Goal: Find specific page/section

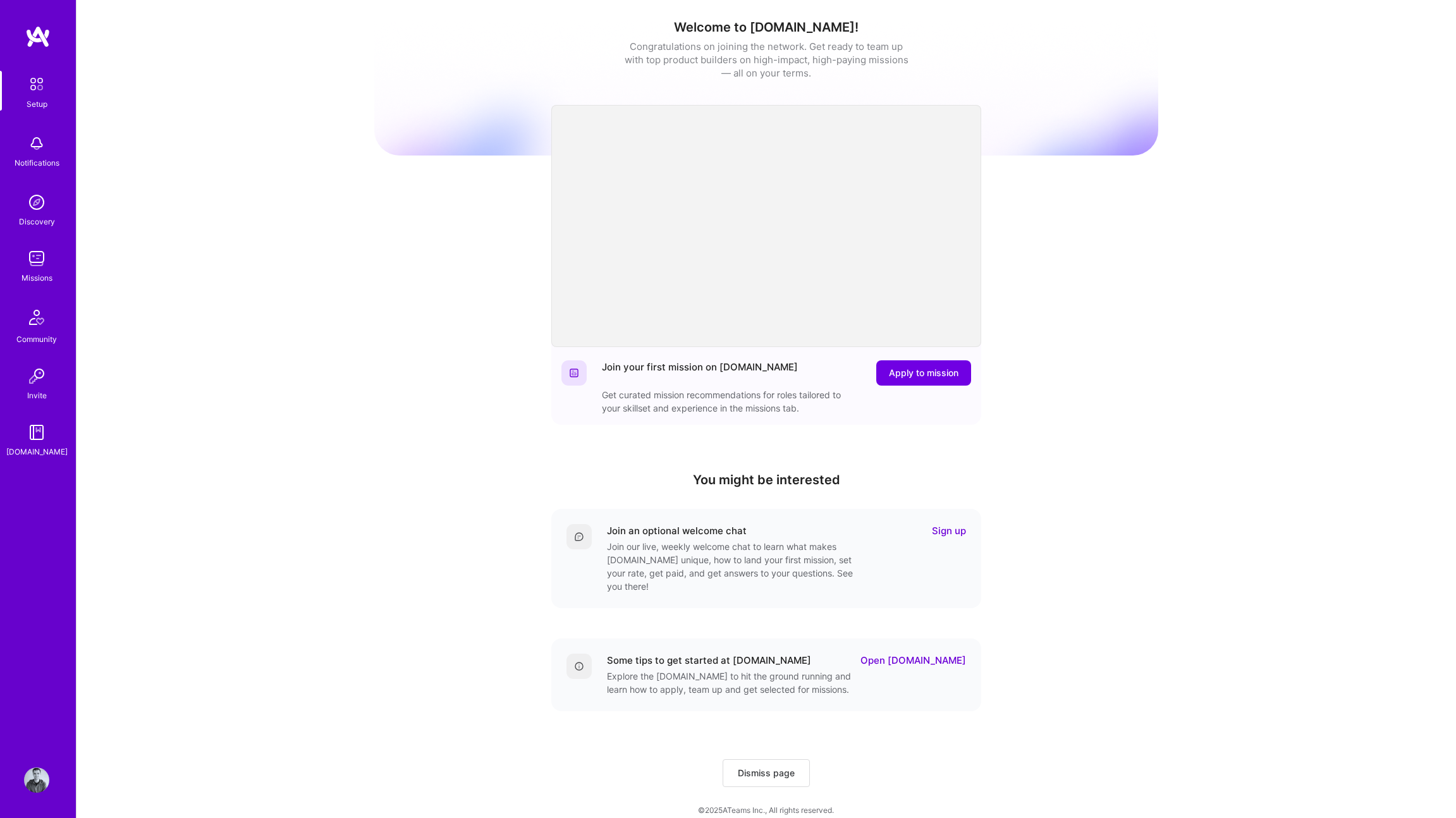
click at [41, 248] on img at bounding box center [36, 259] width 26 height 26
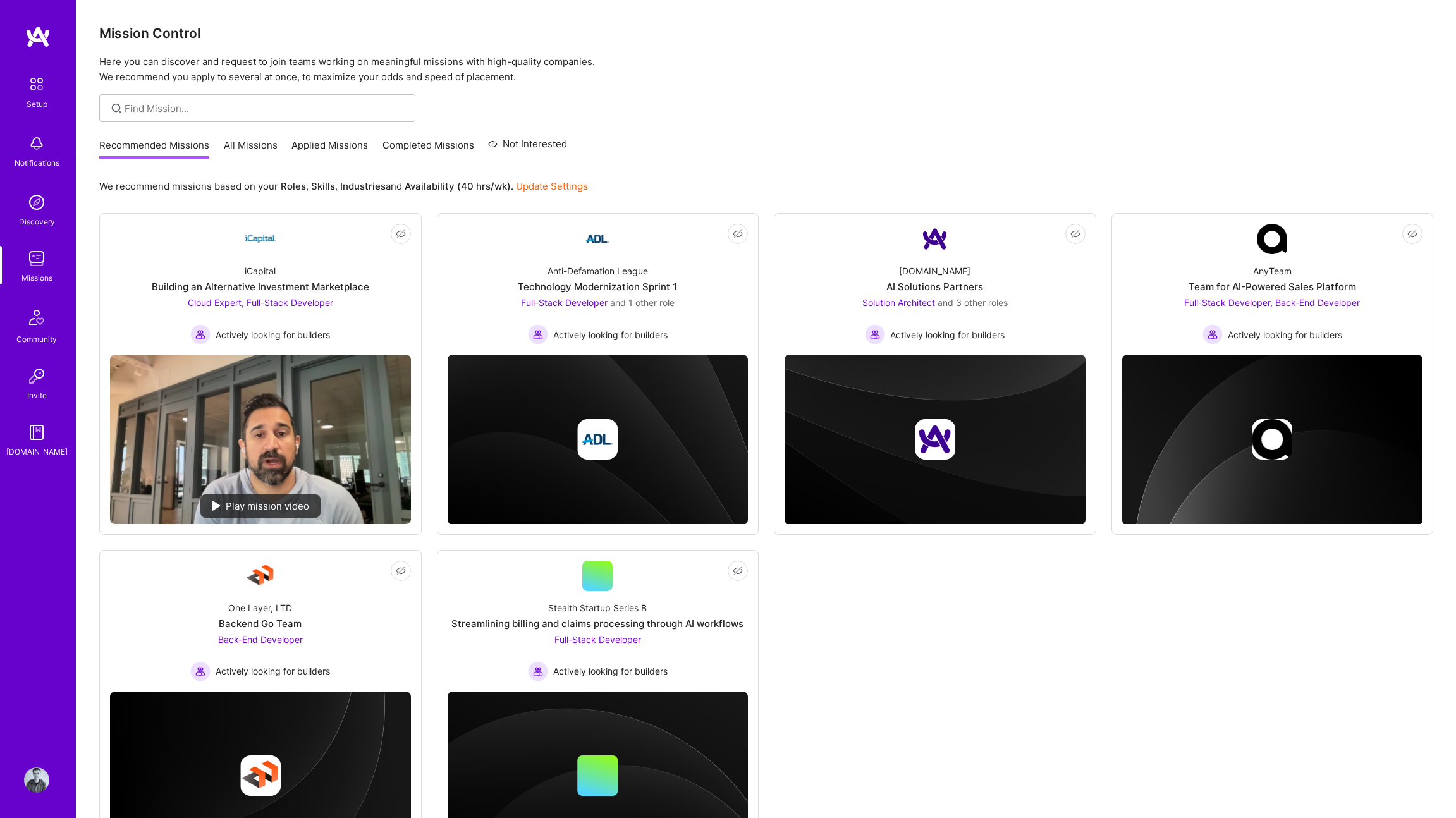
click at [327, 140] on link "Applied Missions" at bounding box center [329, 148] width 77 height 21
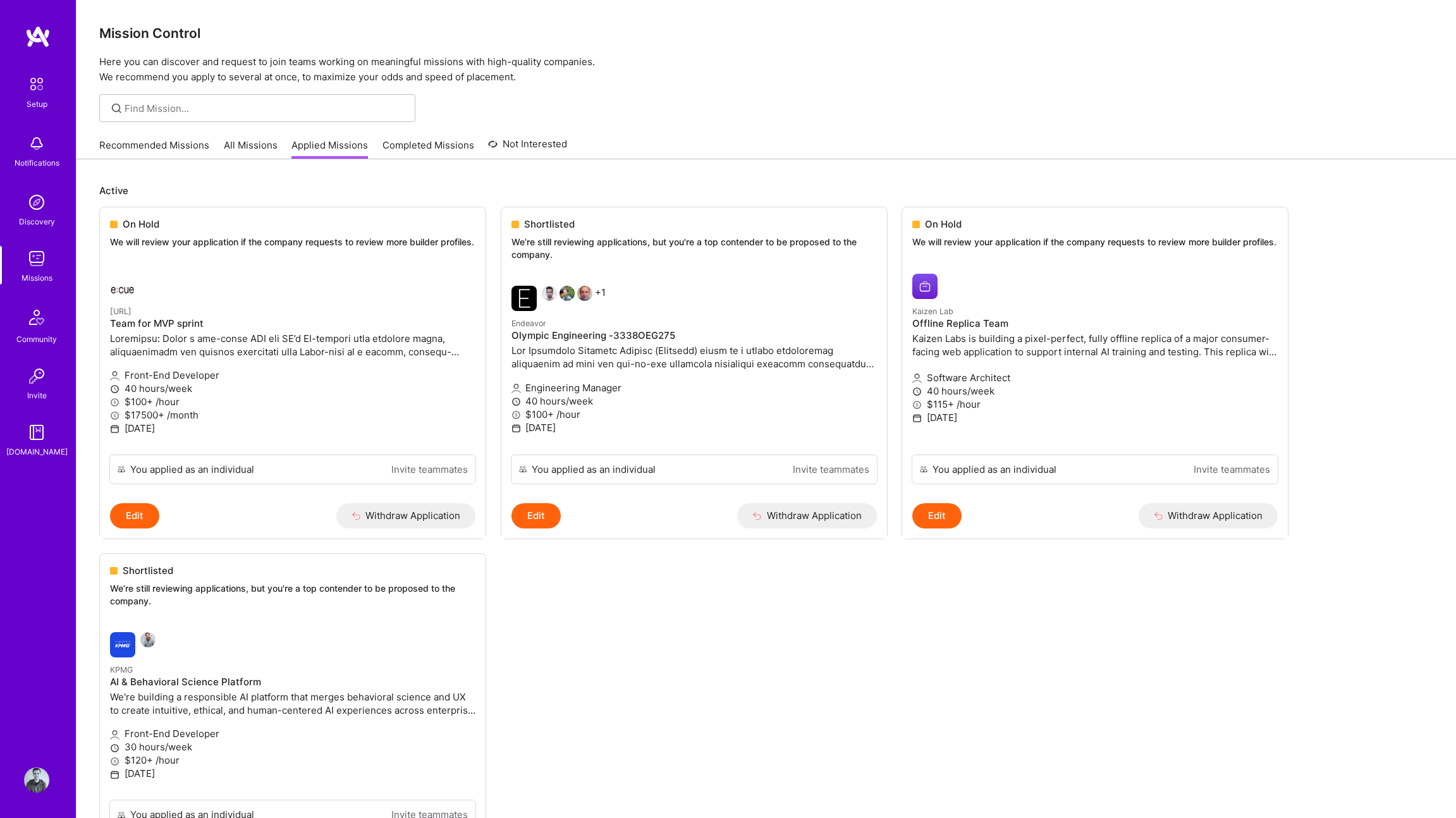
click at [30, 35] on img at bounding box center [38, 37] width 26 height 23
